Goal: Navigation & Orientation: Find specific page/section

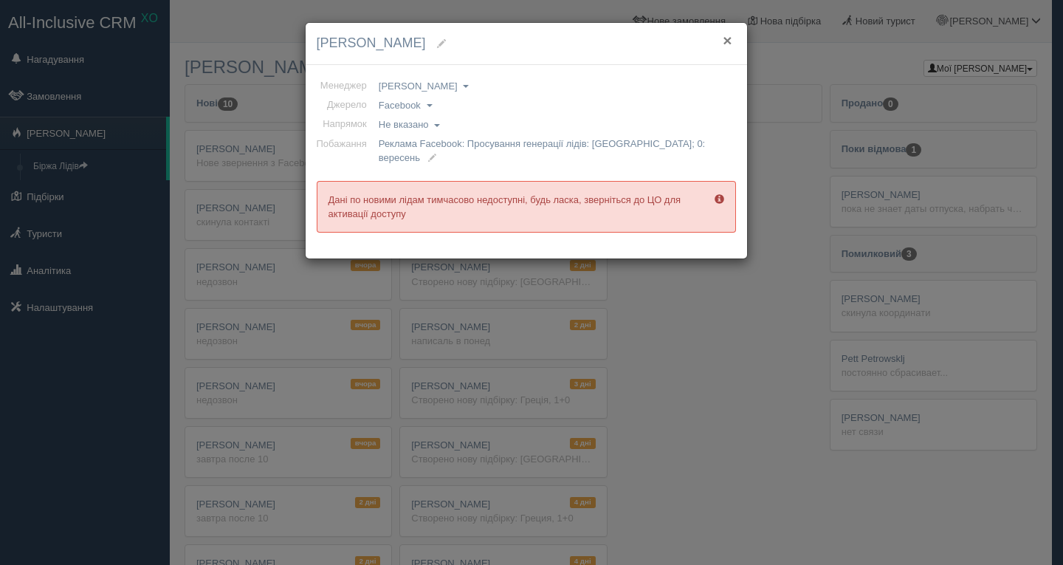
click at [729, 42] on button "×" at bounding box center [727, 40] width 9 height 16
